Goal: Information Seeking & Learning: Learn about a topic

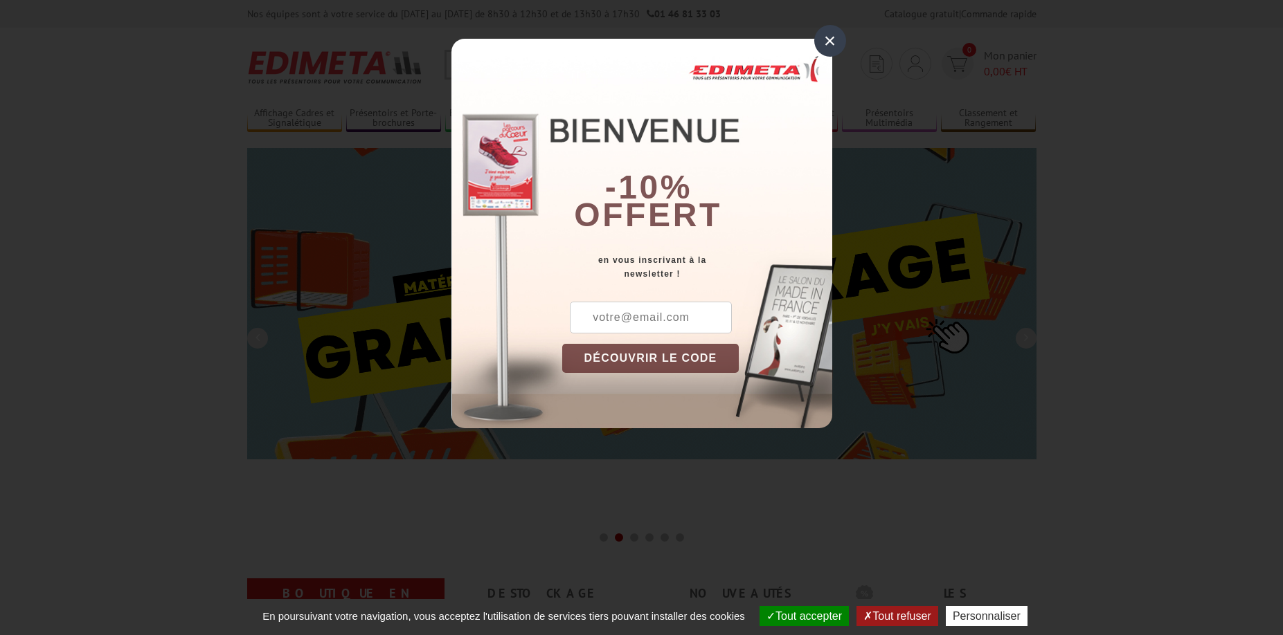
click at [829, 37] on div "×" at bounding box center [830, 41] width 32 height 32
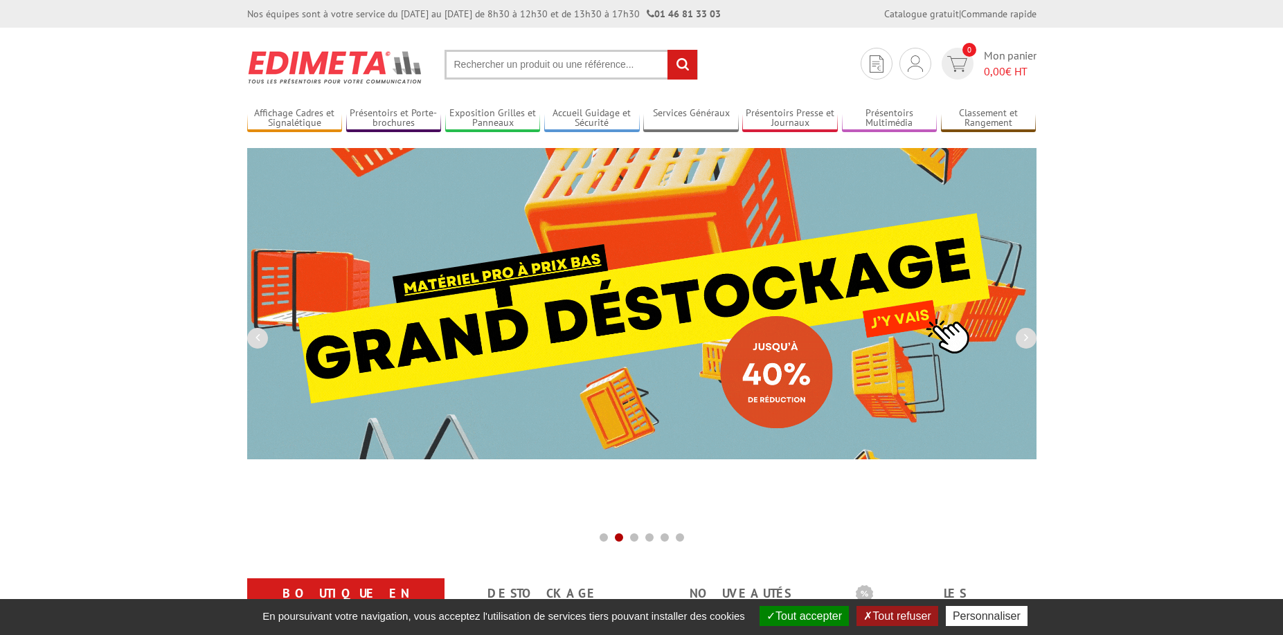
click at [596, 70] on input "text" at bounding box center [570, 65] width 253 height 30
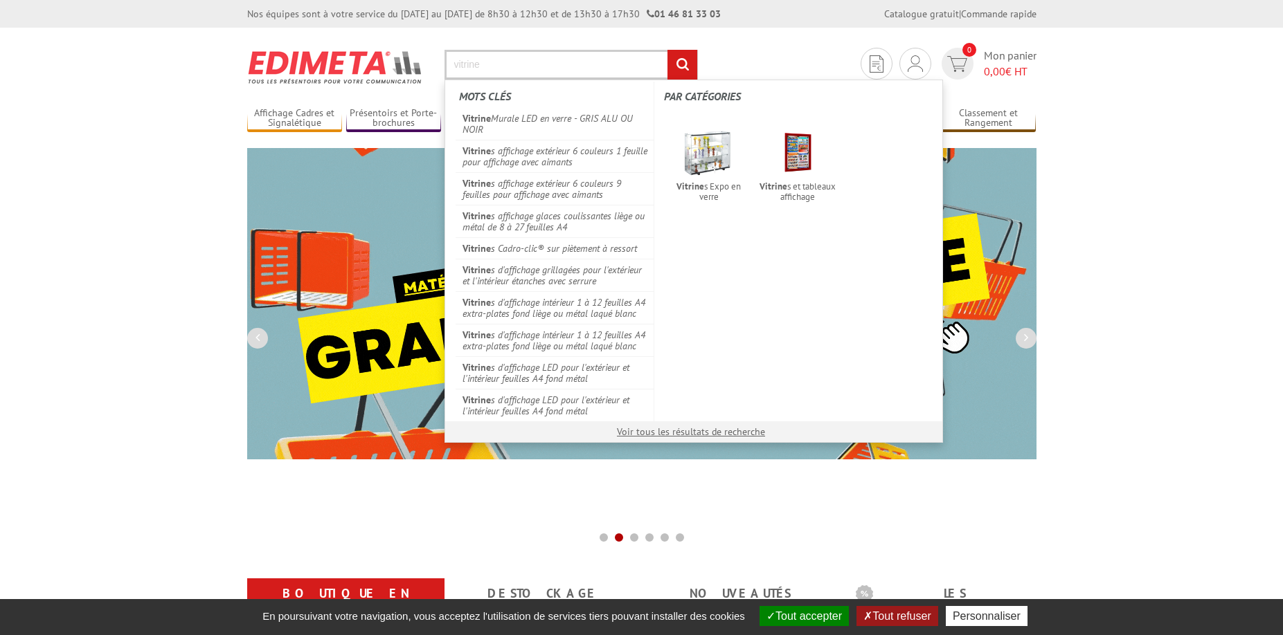
type input "vitrine"
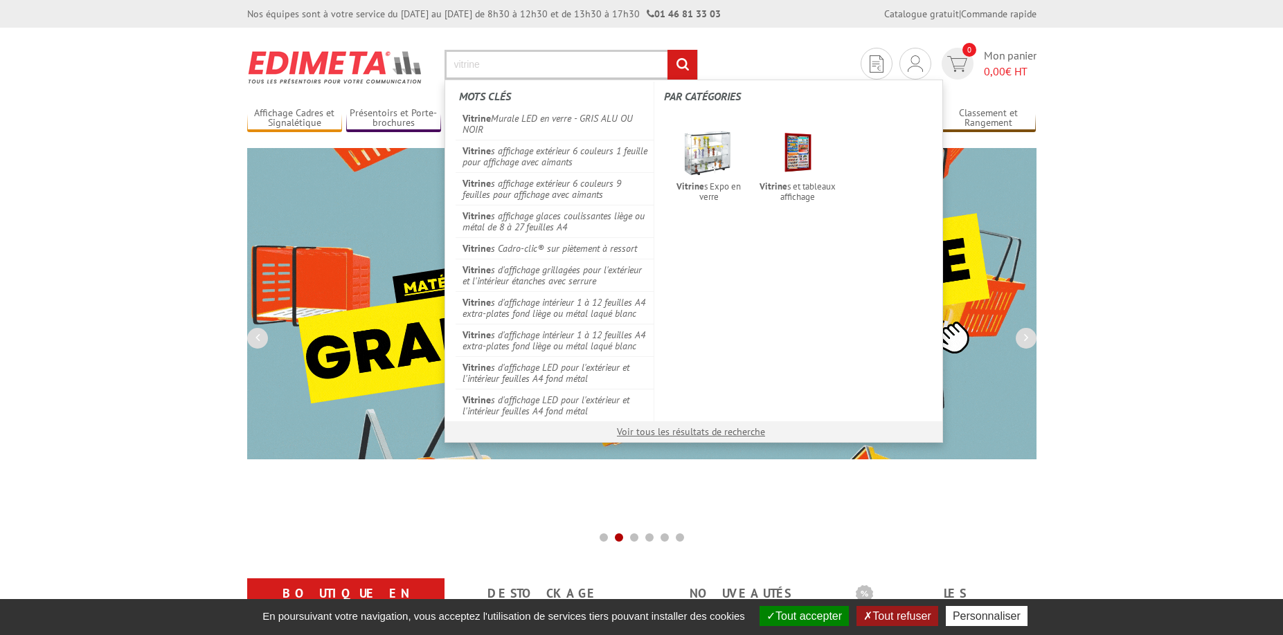
click at [667, 50] on input "rechercher" at bounding box center [682, 65] width 30 height 30
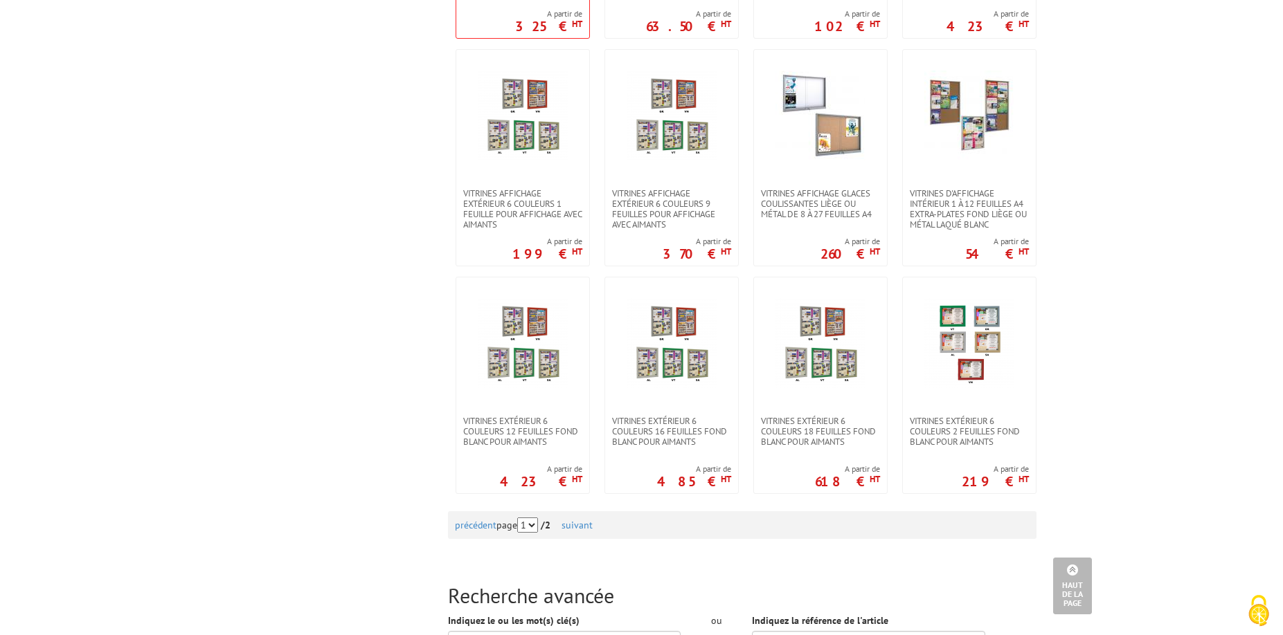
scroll to position [1454, 0]
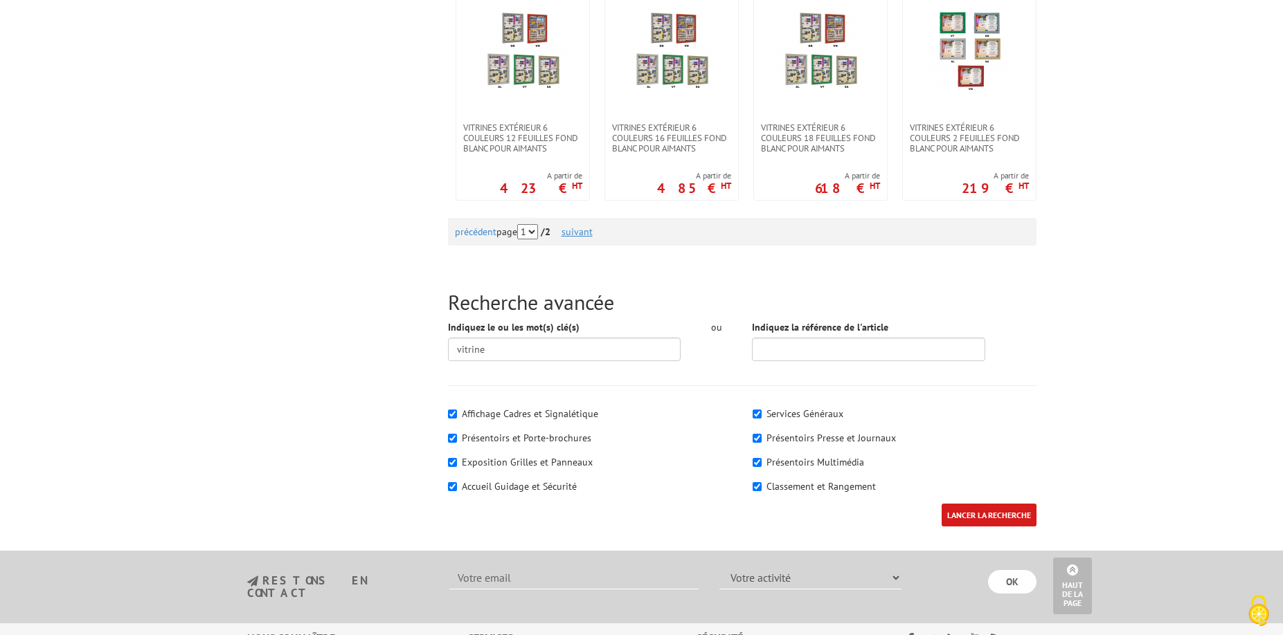
click at [587, 231] on link "suivant" at bounding box center [576, 232] width 31 height 12
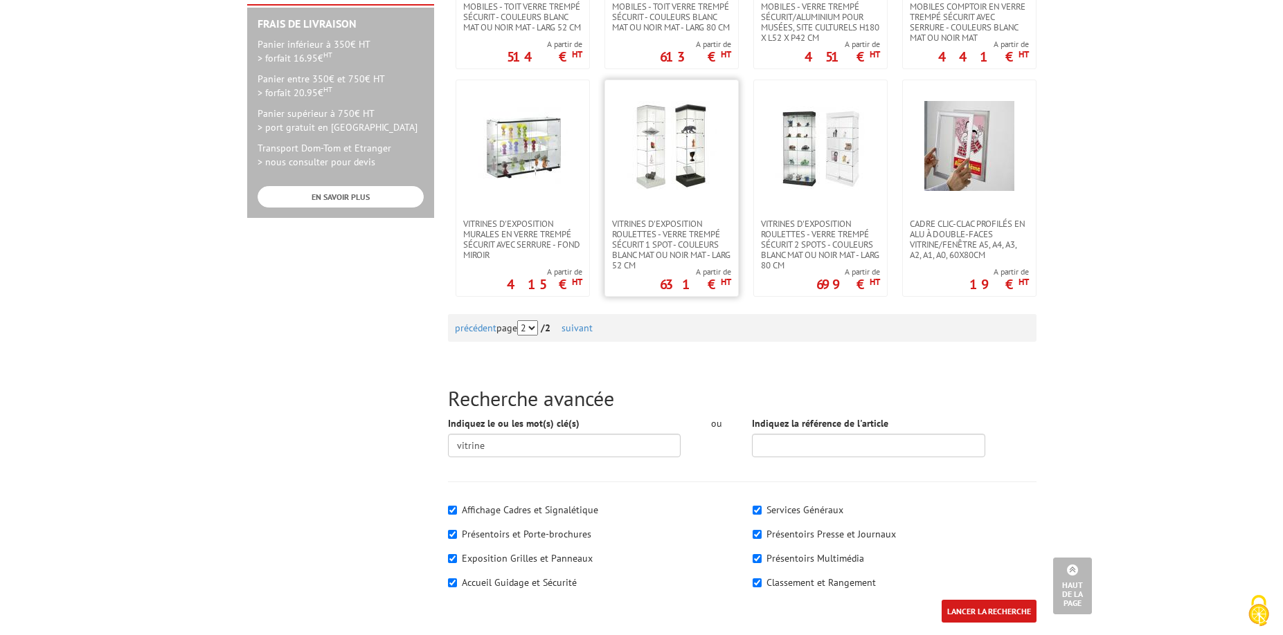
scroll to position [692, 0]
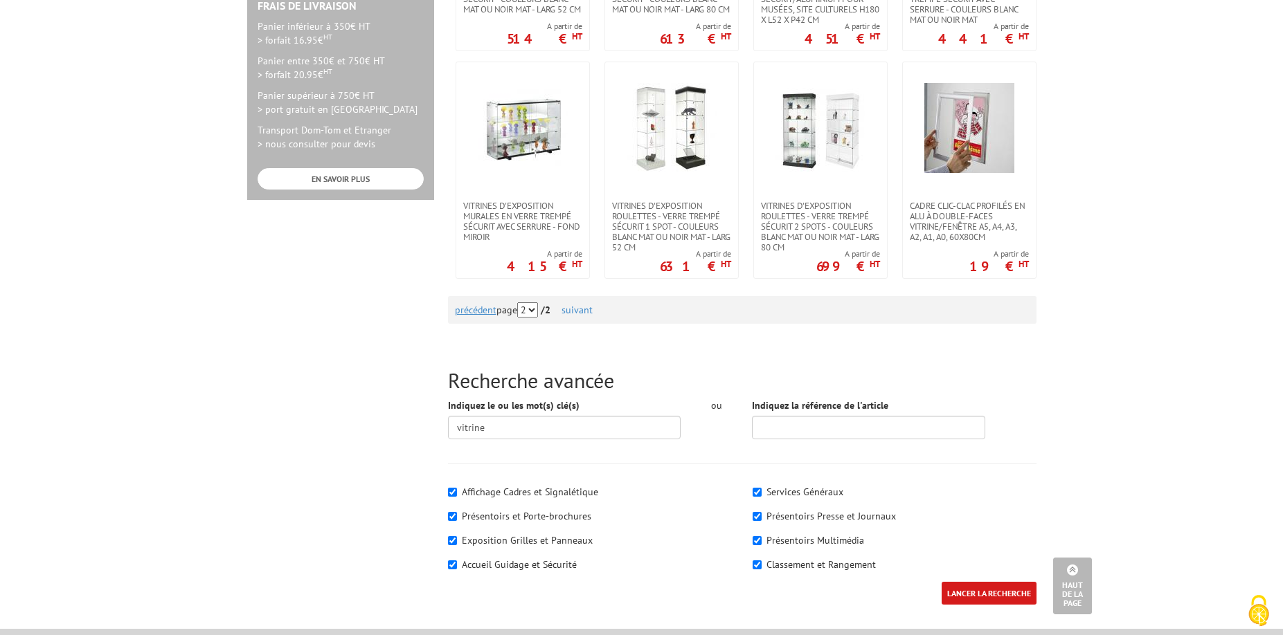
click at [482, 310] on link "précédent" at bounding box center [476, 310] width 42 height 12
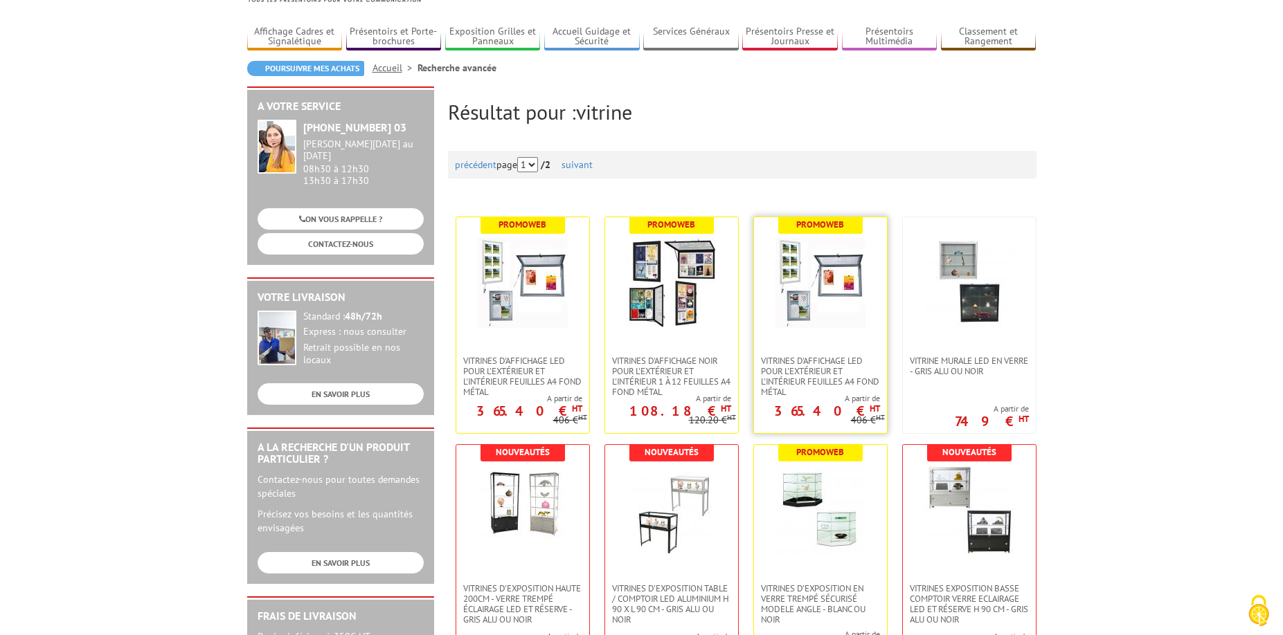
scroll to position [277, 0]
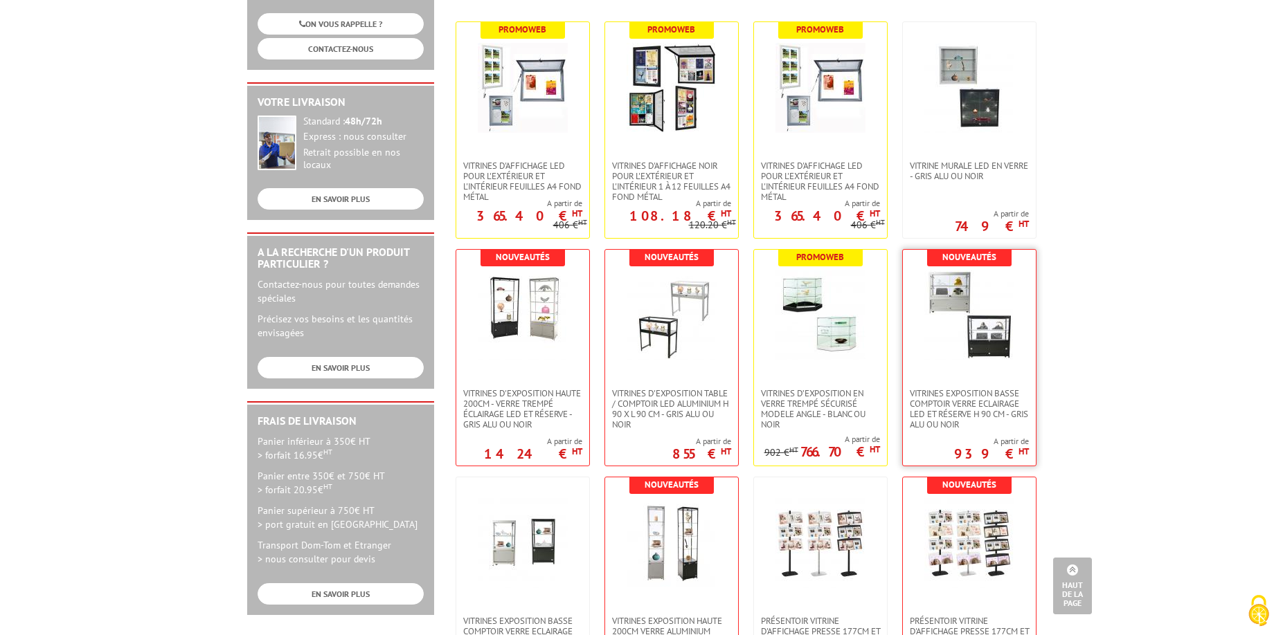
click at [984, 328] on img at bounding box center [969, 316] width 90 height 90
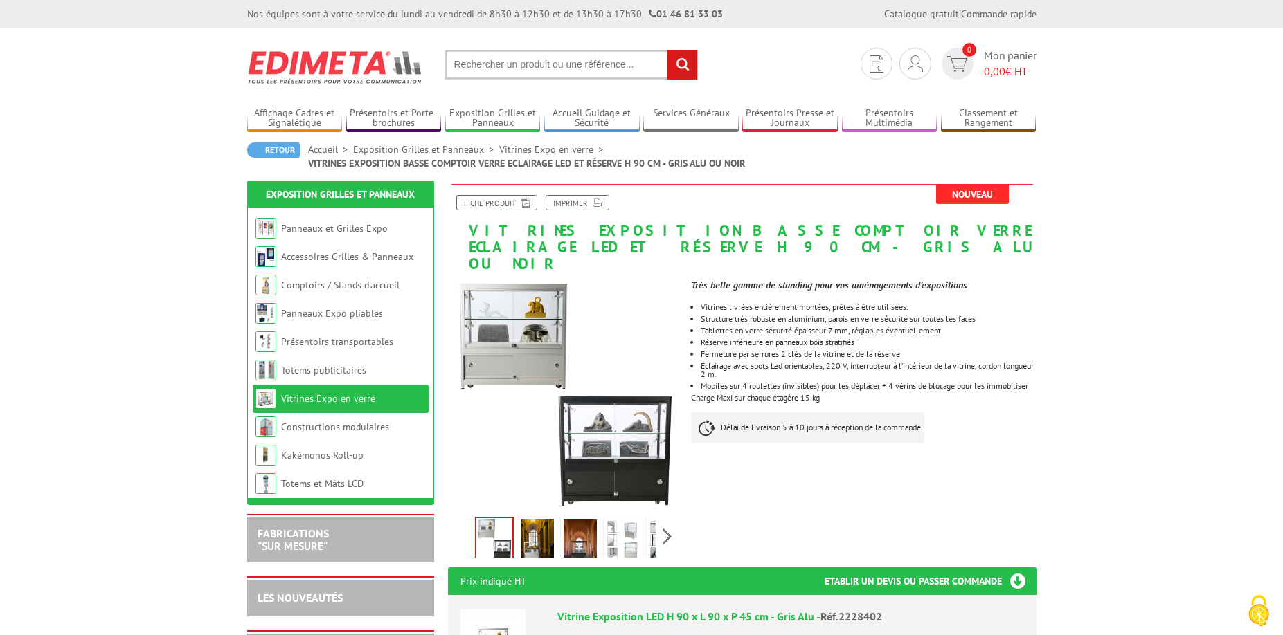
click at [539, 527] on img at bounding box center [537, 541] width 33 height 43
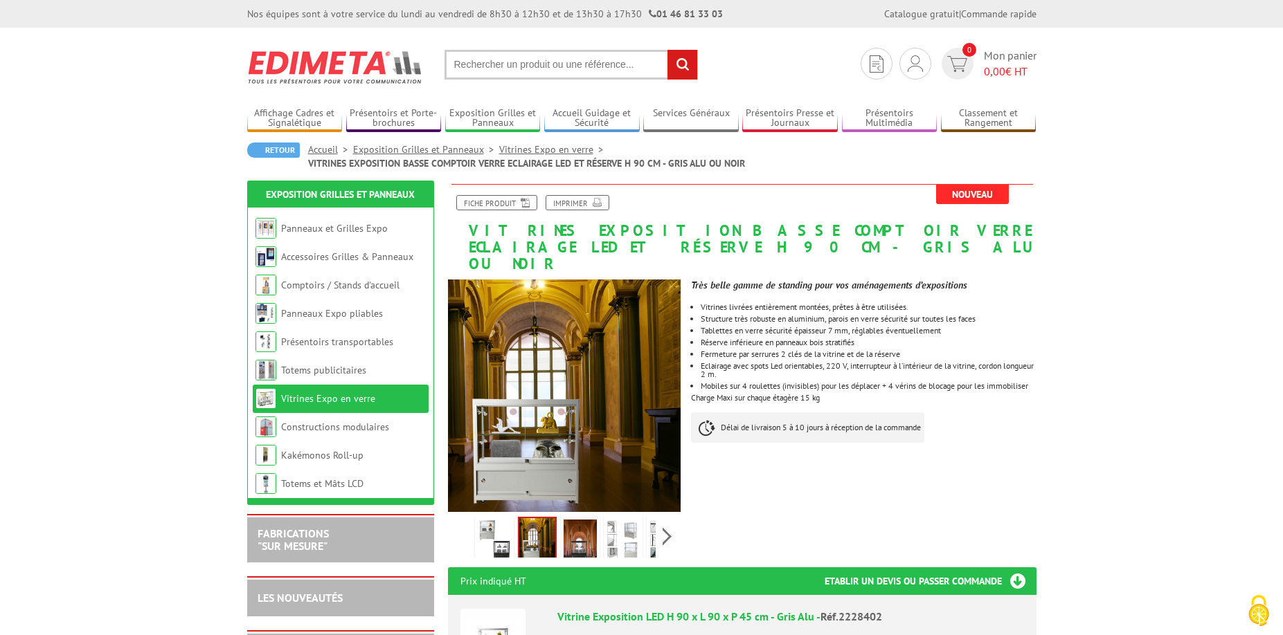
click at [579, 521] on img at bounding box center [579, 541] width 33 height 43
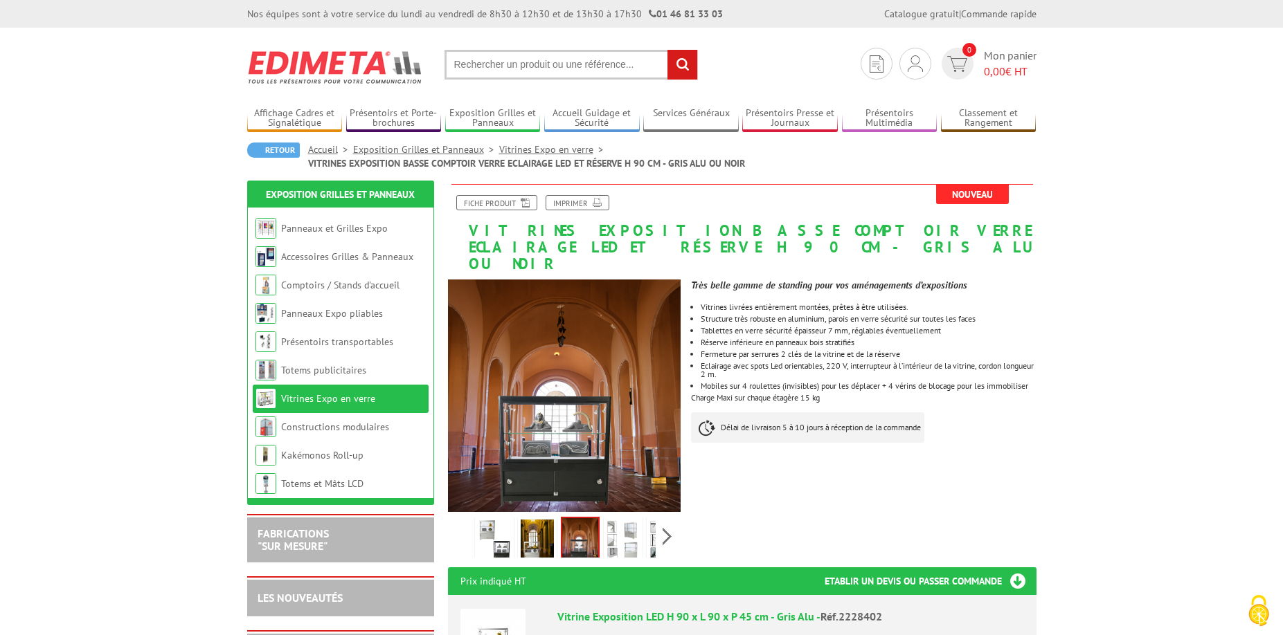
click at [618, 523] on img at bounding box center [622, 541] width 33 height 43
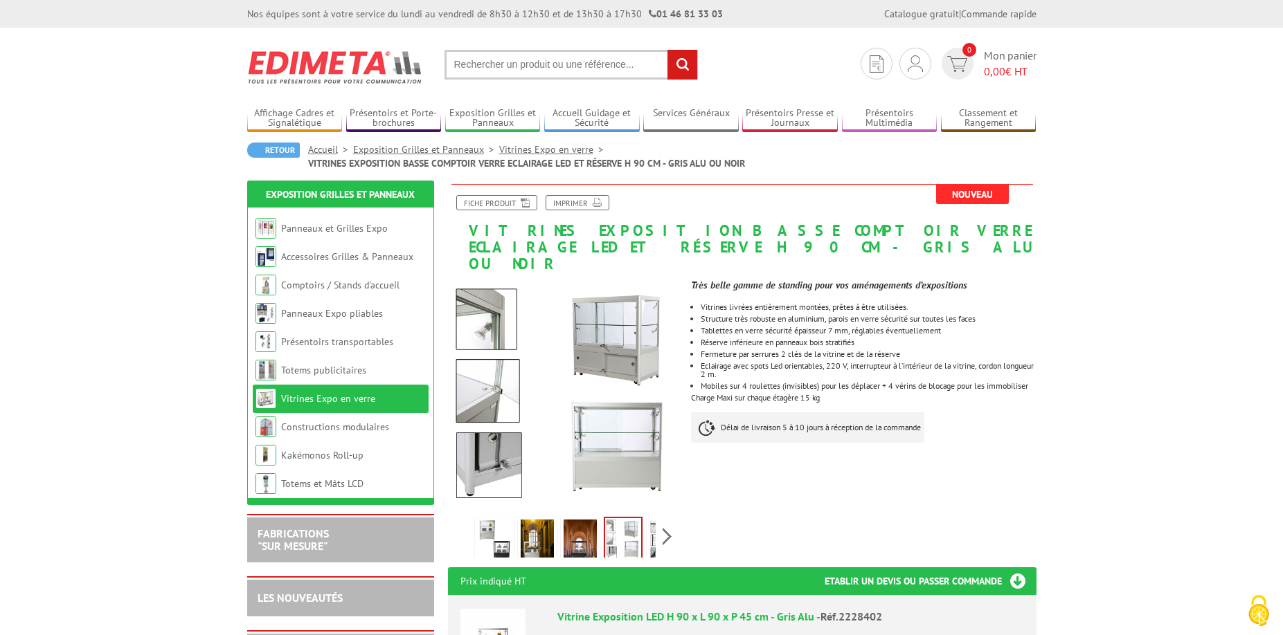
click at [651, 523] on img at bounding box center [665, 541] width 33 height 43
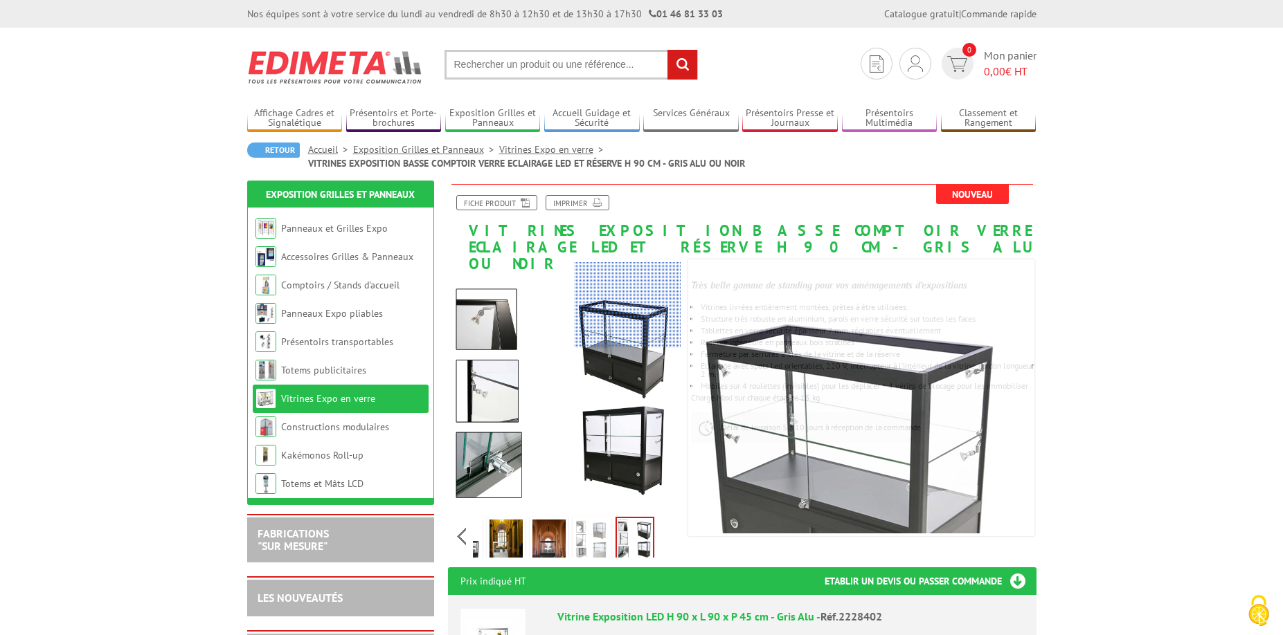
scroll to position [138, 0]
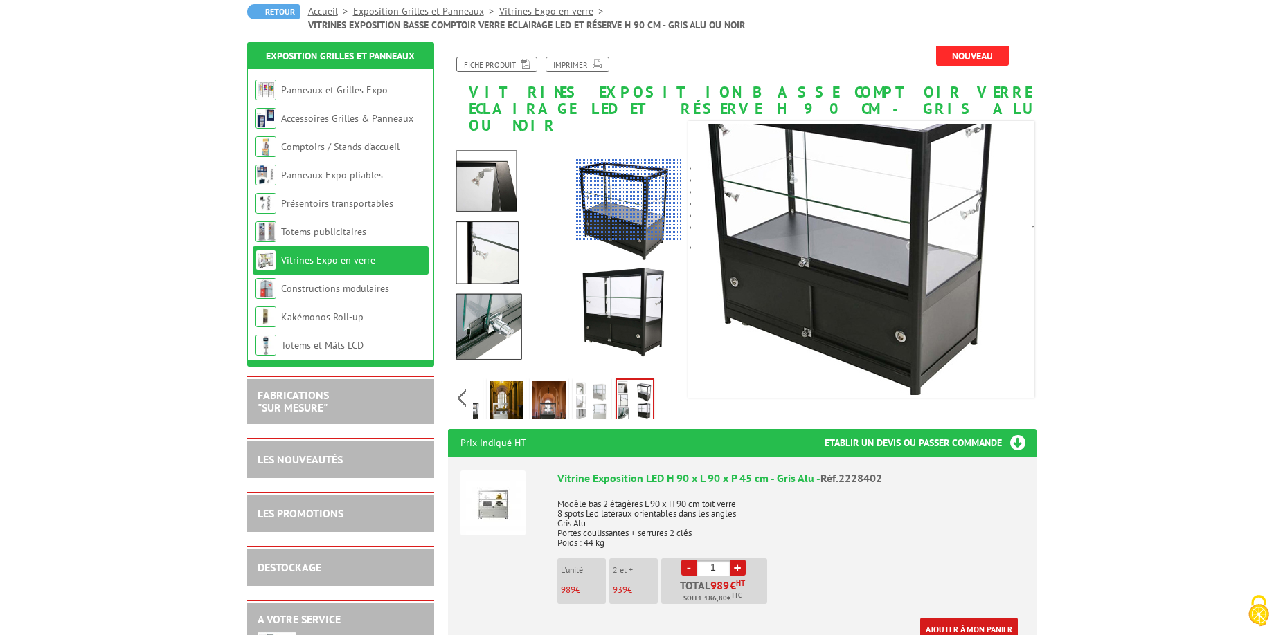
click at [629, 200] on div at bounding box center [628, 200] width 107 height 84
